Goal: Transaction & Acquisition: Purchase product/service

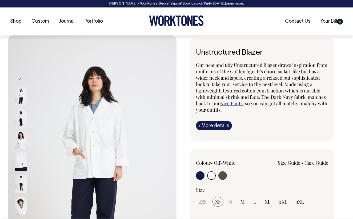
select select "Off-White"
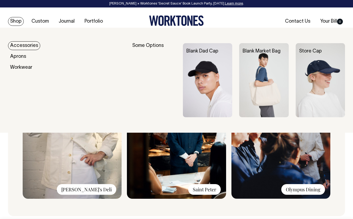
click at [18, 21] on link "Shop" at bounding box center [16, 21] width 16 height 9
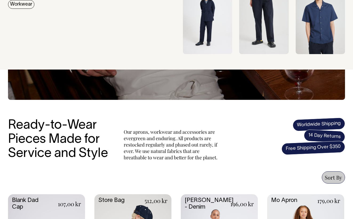
scroll to position [72, 0]
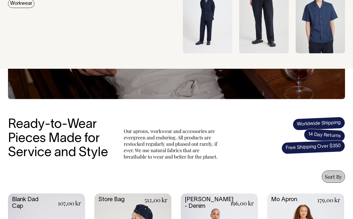
click at [215, 32] on img at bounding box center [207, 16] width 49 height 74
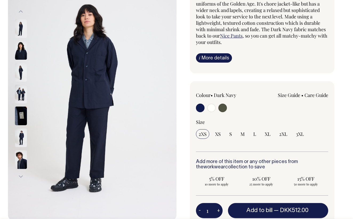
click at [210, 106] on input "radio" at bounding box center [211, 108] width 9 height 9
radio input "true"
radio input "false"
radio input "true"
select select "Off-White"
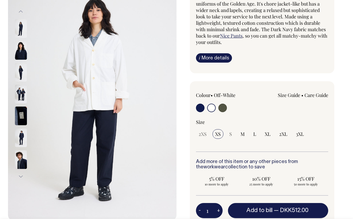
scroll to position [68, 0]
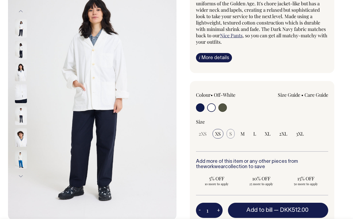
click at [230, 133] on span "S" at bounding box center [230, 134] width 3 height 6
click at [241, 132] on span "M" at bounding box center [243, 134] width 4 height 6
click at [241, 132] on input "M" at bounding box center [243, 134] width 10 height 10
radio input "true"
select select "M"
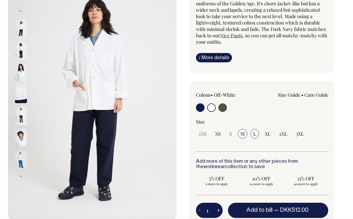
click at [257, 133] on input "L" at bounding box center [255, 134] width 8 height 10
radio input "true"
select select "L"
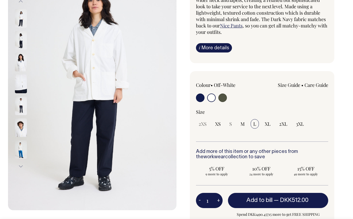
scroll to position [78, 0]
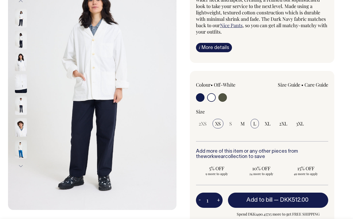
click at [218, 122] on span "XS" at bounding box center [218, 124] width 6 height 6
click at [218, 122] on input "XS" at bounding box center [218, 124] width 11 height 10
radio input "true"
select select "XS"
click at [202, 96] on input "radio" at bounding box center [200, 97] width 9 height 9
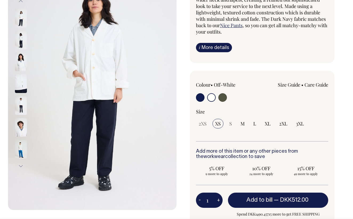
radio input "true"
select select "Dark Navy"
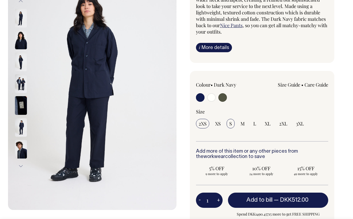
click at [231, 125] on span "S" at bounding box center [230, 124] width 3 height 6
click at [231, 125] on input "S" at bounding box center [231, 124] width 8 height 10
radio input "true"
select select "S"
click at [209, 98] on input "radio" at bounding box center [211, 97] width 9 height 9
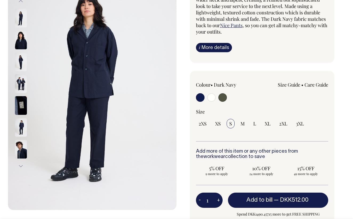
radio input "true"
select select "Off-White"
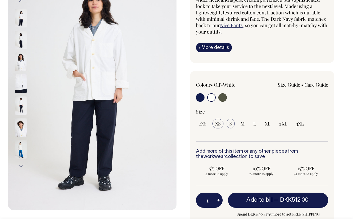
click at [230, 124] on span "S" at bounding box center [230, 124] width 3 height 6
click at [242, 125] on span "M" at bounding box center [243, 124] width 4 height 6
click at [242, 125] on input "M" at bounding box center [243, 124] width 10 height 10
radio input "true"
select select "M"
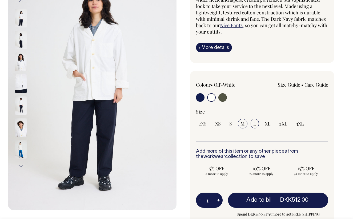
click at [253, 126] on input "L" at bounding box center [255, 124] width 8 height 10
radio input "true"
select select "L"
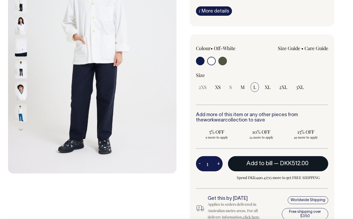
scroll to position [114, 0]
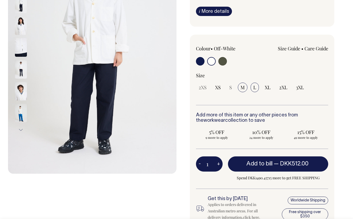
click at [241, 88] on span "M" at bounding box center [243, 87] width 4 height 6
click at [241, 88] on input "M" at bounding box center [243, 88] width 10 height 10
radio input "true"
select select "M"
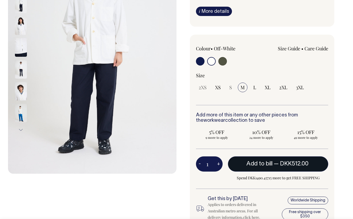
click at [263, 163] on span "Add to bill" at bounding box center [259, 163] width 26 height 5
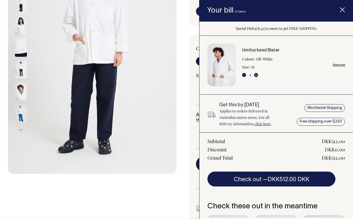
click at [181, 196] on div "Unstructured Blazer Our neat and tidy Unstructured Blazer draws inspiration fro…" at bounding box center [261, 99] width 169 height 351
click at [340, 10] on icon "Item added to your cart" at bounding box center [342, 9] width 5 height 5
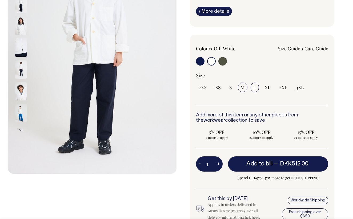
click at [255, 83] on input "L" at bounding box center [255, 88] width 8 height 10
radio input "true"
select select "L"
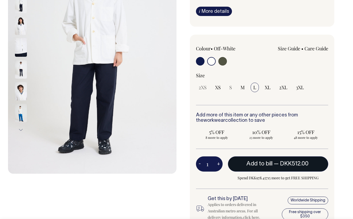
click at [253, 160] on button "Add to bill — DKK512.00" at bounding box center [278, 164] width 100 height 15
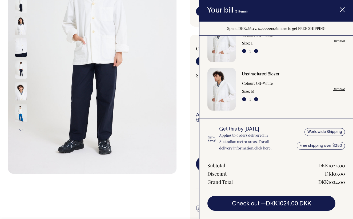
scroll to position [30, 0]
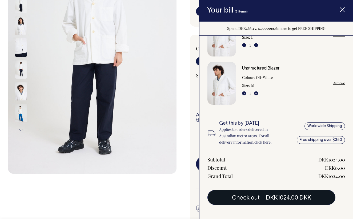
click at [279, 198] on span "DKK1024.00 DKK" at bounding box center [288, 197] width 45 height 5
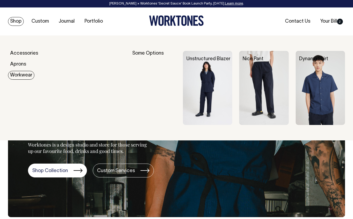
click at [205, 82] on img at bounding box center [207, 88] width 49 height 74
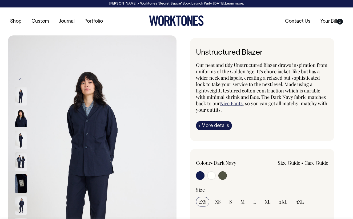
click at [207, 176] on input "radio" at bounding box center [211, 175] width 9 height 9
radio input "true"
radio input "false"
radio input "true"
select select "Off-White"
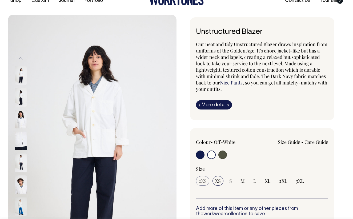
click at [206, 178] on span "2XS" at bounding box center [203, 181] width 8 height 6
click at [217, 180] on span "XS" at bounding box center [218, 181] width 6 height 6
click at [217, 180] on input "XS" at bounding box center [218, 181] width 11 height 10
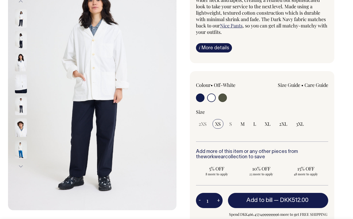
scroll to position [78, 0]
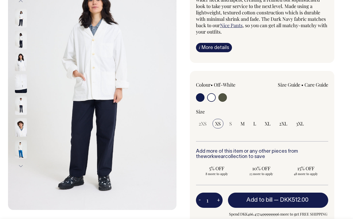
click at [218, 126] on span "XS" at bounding box center [218, 124] width 6 height 6
click at [218, 126] on input "XS" at bounding box center [218, 124] width 11 height 10
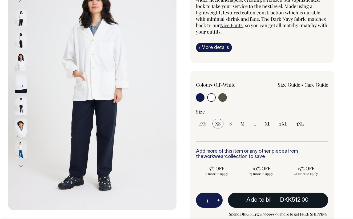
click at [249, 198] on span "Add to bill" at bounding box center [259, 200] width 26 height 5
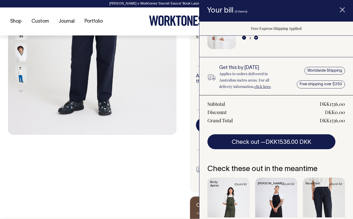
scroll to position [154, 0]
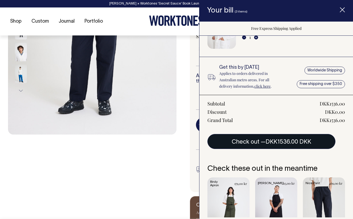
click at [262, 140] on button "Check out — DKK1536.00 DKK" at bounding box center [271, 141] width 128 height 15
